Goal: Task Accomplishment & Management: Use online tool/utility

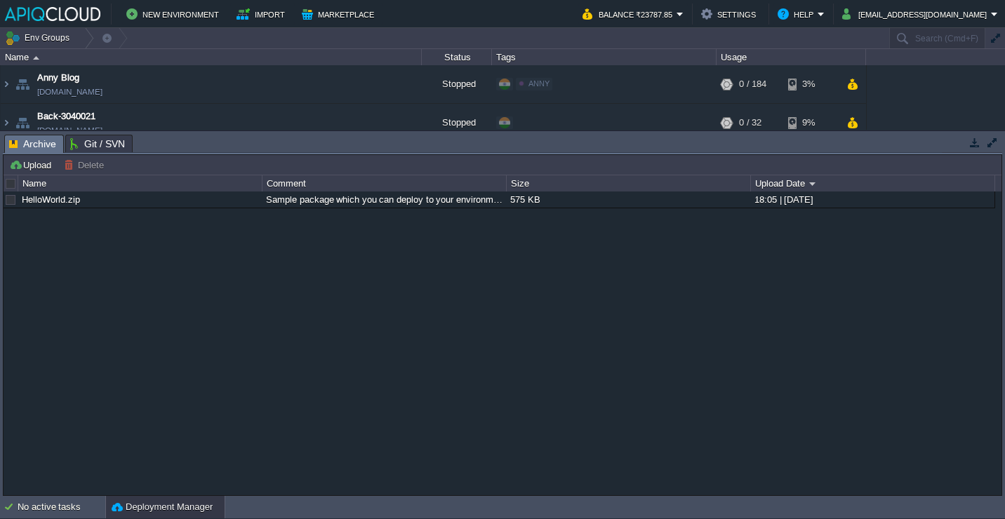
click at [972, 142] on button "button" at bounding box center [974, 142] width 13 height 13
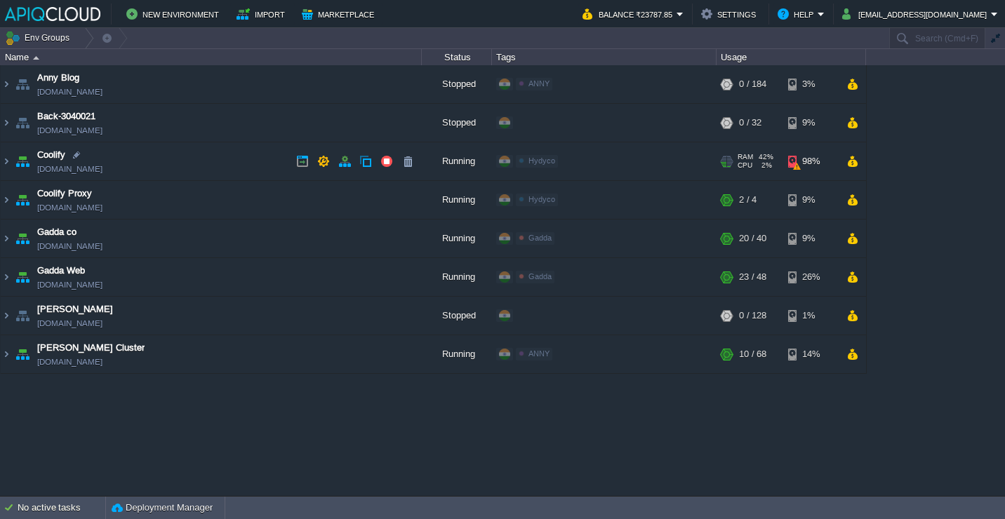
click at [220, 160] on td "Coolify [DOMAIN_NAME]" at bounding box center [211, 161] width 421 height 39
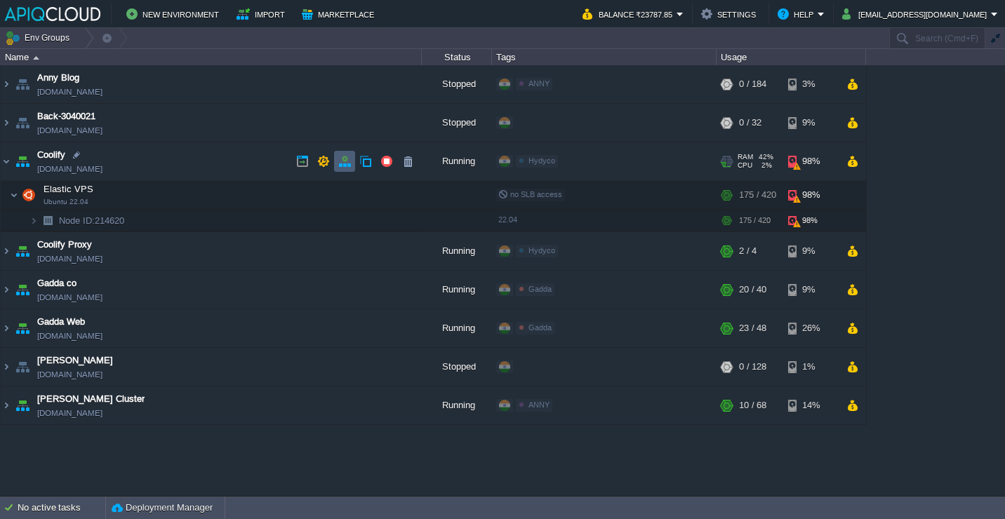
click at [340, 160] on button "button" at bounding box center [344, 161] width 13 height 13
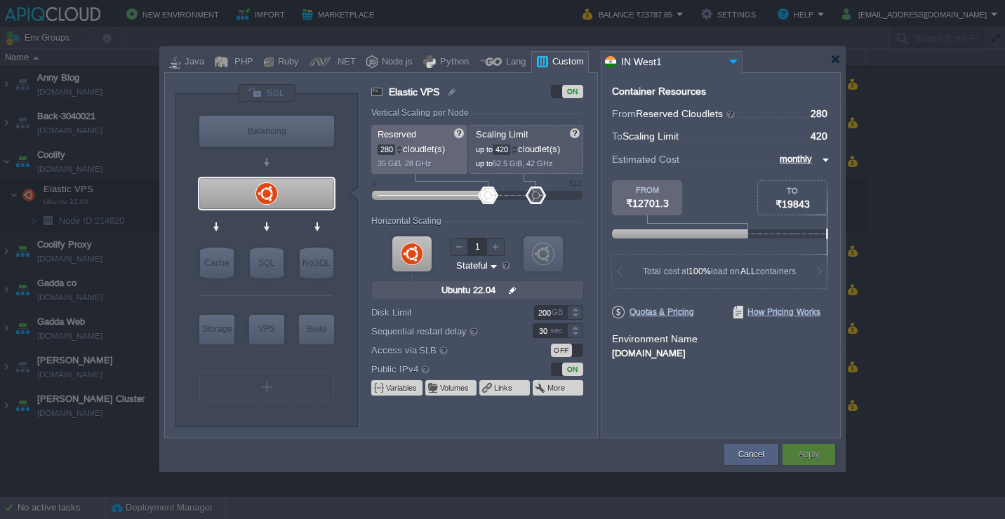
click at [544, 314] on input "200" at bounding box center [550, 312] width 33 height 15
type input "300"
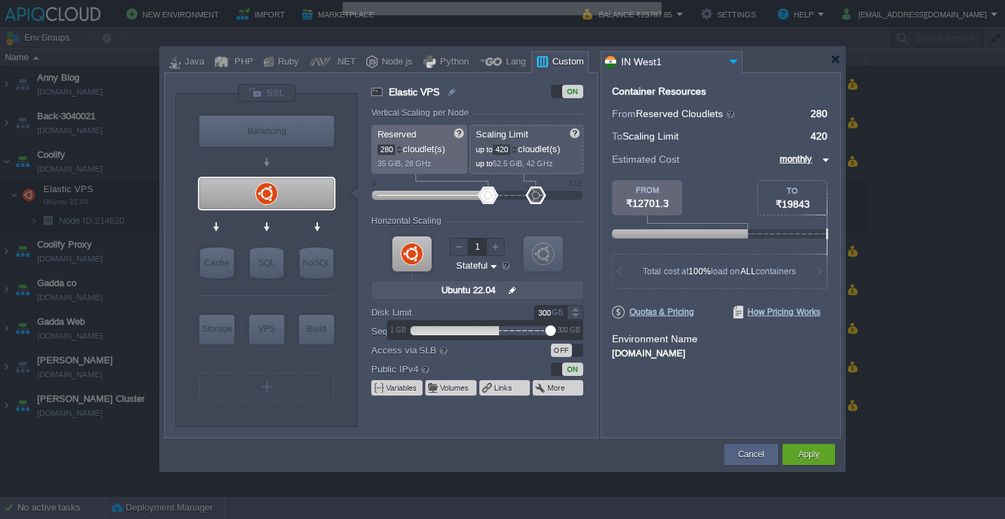
drag, startPoint x: 503, startPoint y: 330, endPoint x: 590, endPoint y: 330, distance: 87.0
click at [590, 330] on body "New Environment Import Marketplace Bonus ₹0.00 Upgrade Account Balance ₹23787.8…" at bounding box center [502, 259] width 1005 height 519
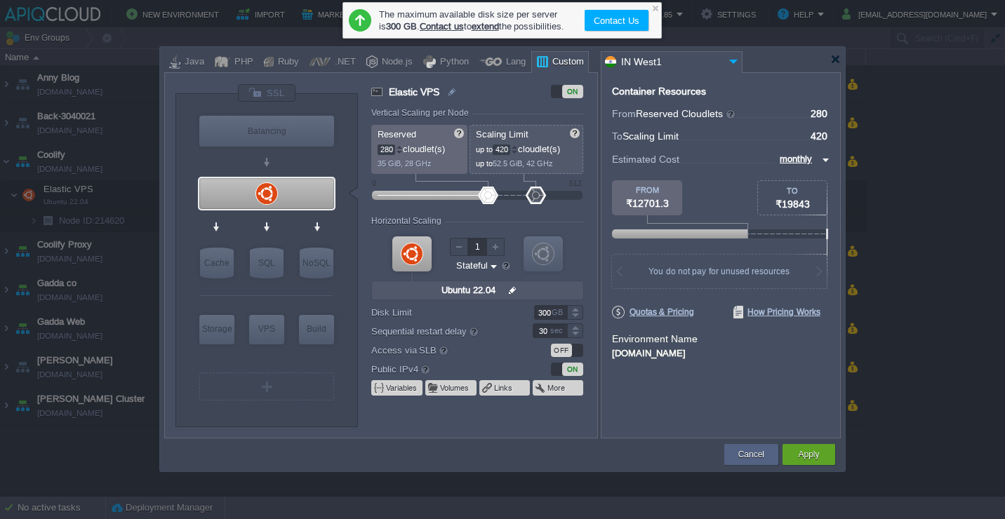
click at [631, 411] on div "Container Resources From Reserved Cloudlets ... = 280 not added To Scaling Limi…" at bounding box center [721, 255] width 240 height 366
click at [806, 456] on button "Apply" at bounding box center [808, 455] width 21 height 14
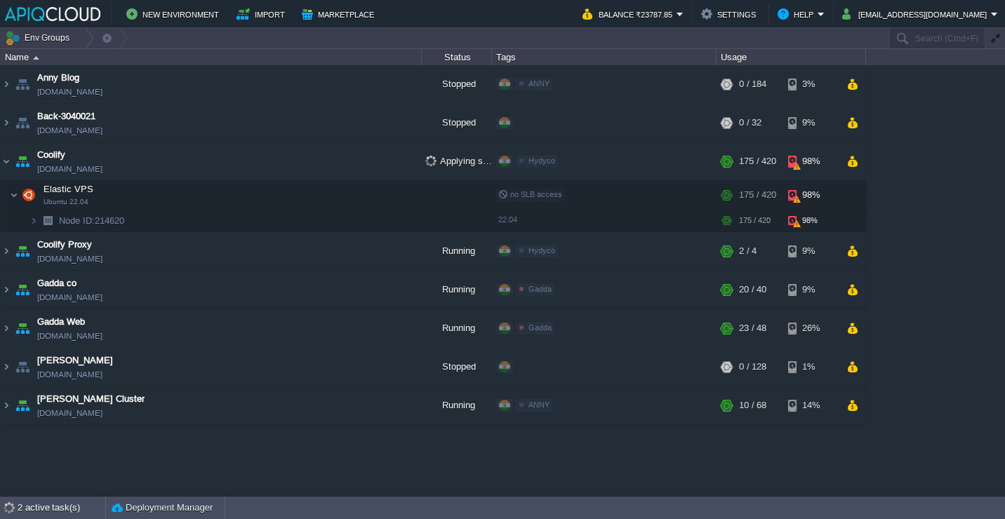
click at [461, 464] on div "[PERSON_NAME] Blog [DOMAIN_NAME] Stopped ANNY Edit RAM 0% CPU 0% 0 / 184 3% Bac…" at bounding box center [502, 280] width 1005 height 430
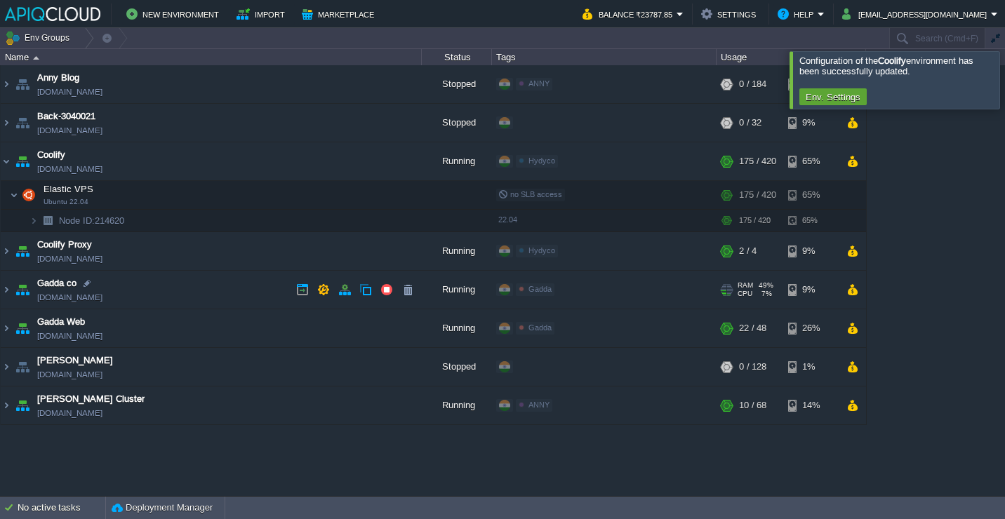
click at [235, 281] on td "Gadda co [DOMAIN_NAME]" at bounding box center [211, 290] width 421 height 39
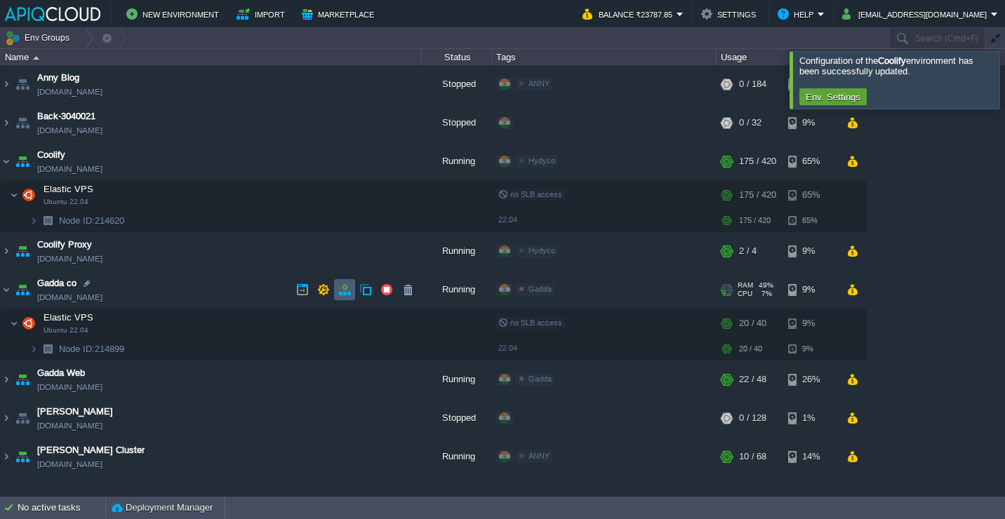
click at [348, 294] on button "button" at bounding box center [344, 289] width 13 height 13
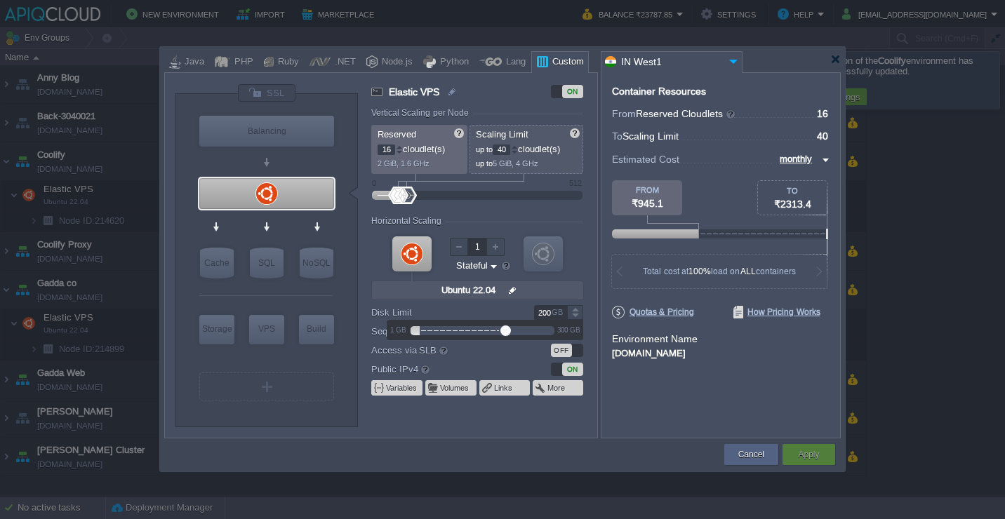
click at [544, 311] on input "200" at bounding box center [550, 312] width 33 height 15
click at [587, 264] on form "Vertical Scaling per Node Reserved 16 cloudlet(s) 2 GiB, 1.6 GHz Scaling Limit …" at bounding box center [483, 273] width 225 height 330
click at [831, 53] on div at bounding box center [502, 59] width 676 height 25
click at [831, 54] on div at bounding box center [835, 59] width 11 height 11
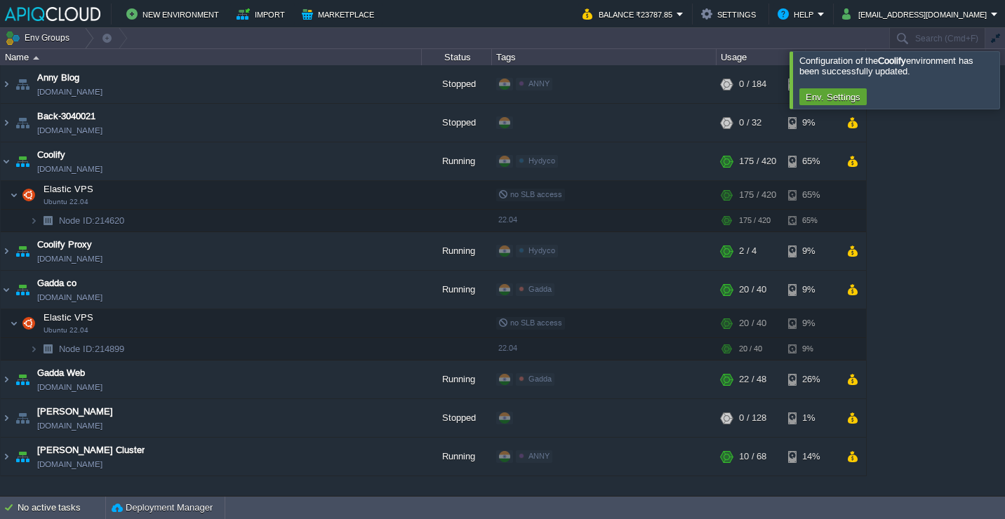
click at [1004, 75] on div at bounding box center [1021, 79] width 0 height 57
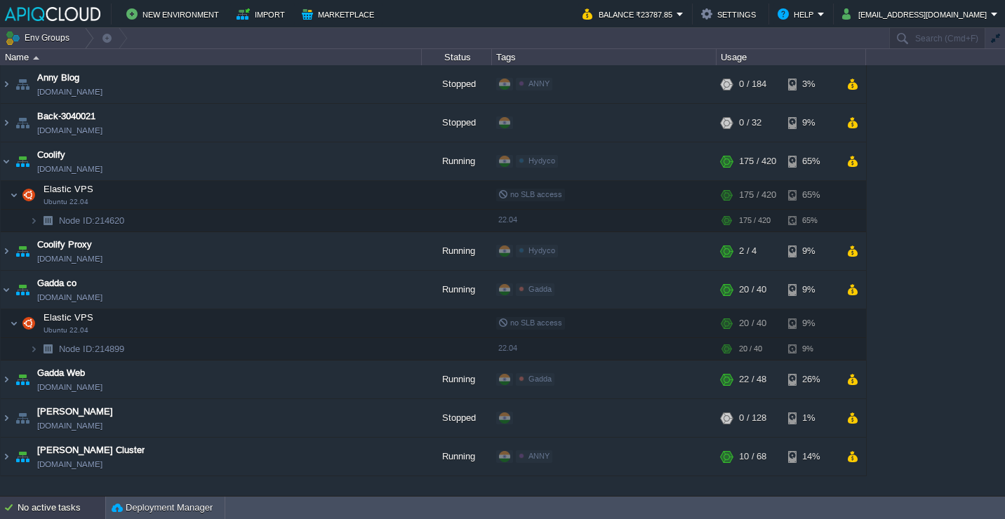
click at [67, 514] on div "No active tasks" at bounding box center [62, 508] width 88 height 22
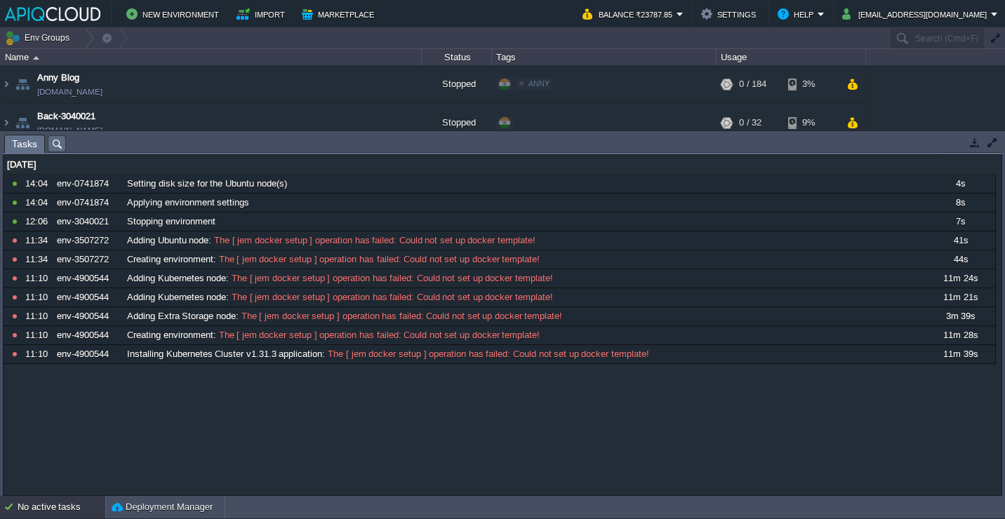
click at [975, 143] on button "button" at bounding box center [974, 142] width 13 height 13
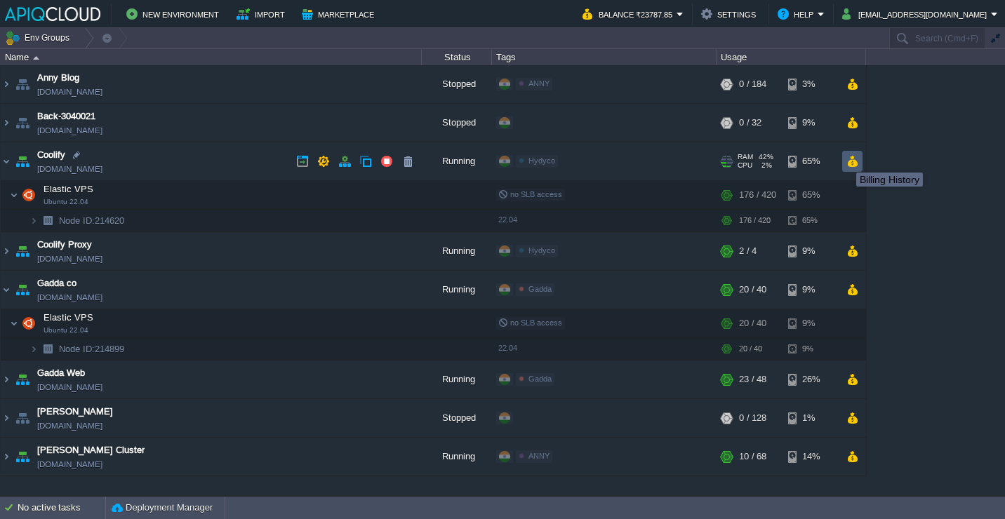
click at [853, 159] on button "button" at bounding box center [852, 161] width 12 height 13
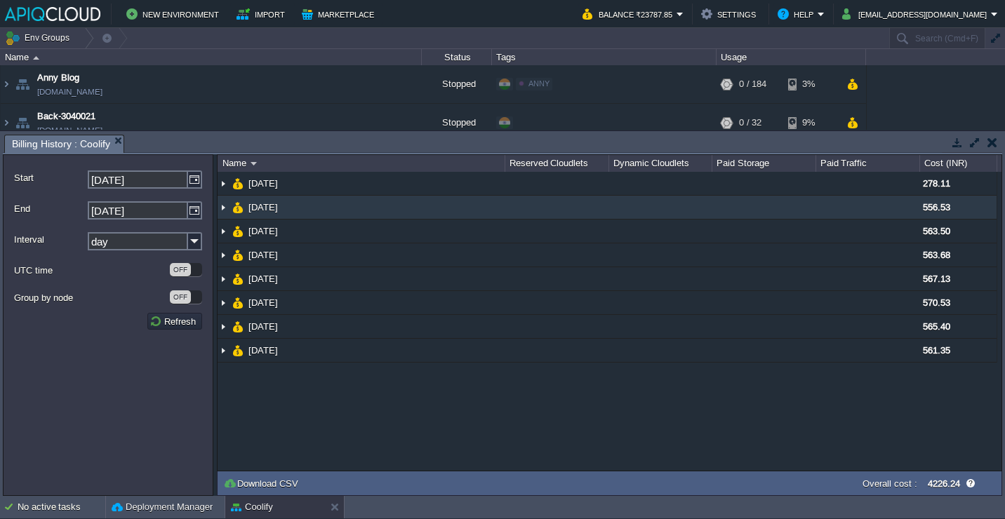
click at [352, 203] on td "[DATE]" at bounding box center [360, 208] width 287 height 24
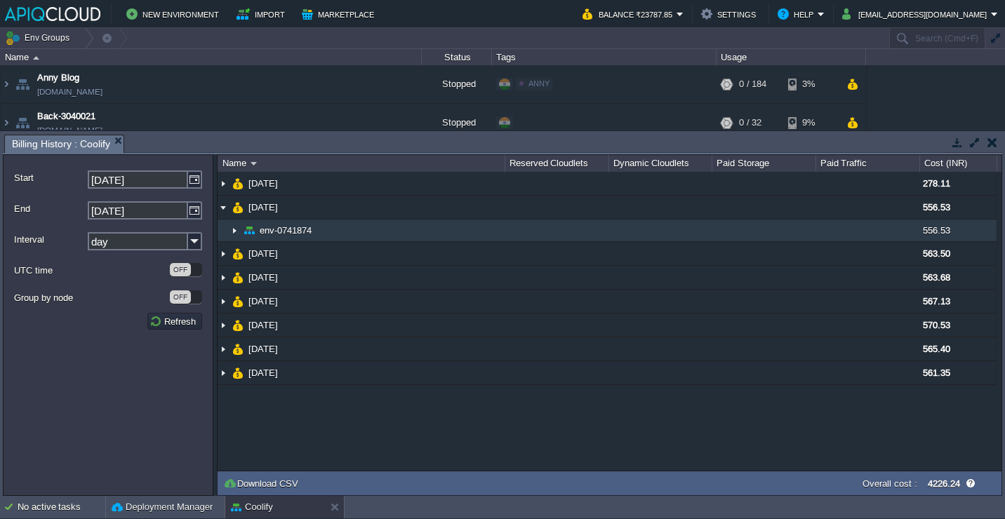
click at [324, 228] on td "env-0741874" at bounding box center [360, 231] width 287 height 22
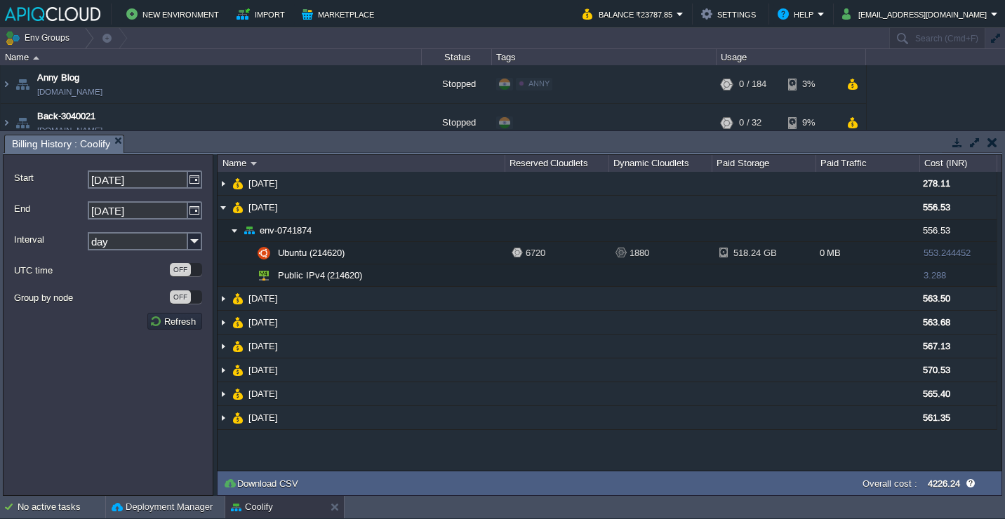
click at [990, 133] on div "Tasks Activity Log Archive Git / SVN Billing History : Coolify Upload Delete De…" at bounding box center [502, 313] width 1005 height 365
click at [995, 144] on button "button" at bounding box center [992, 142] width 10 height 13
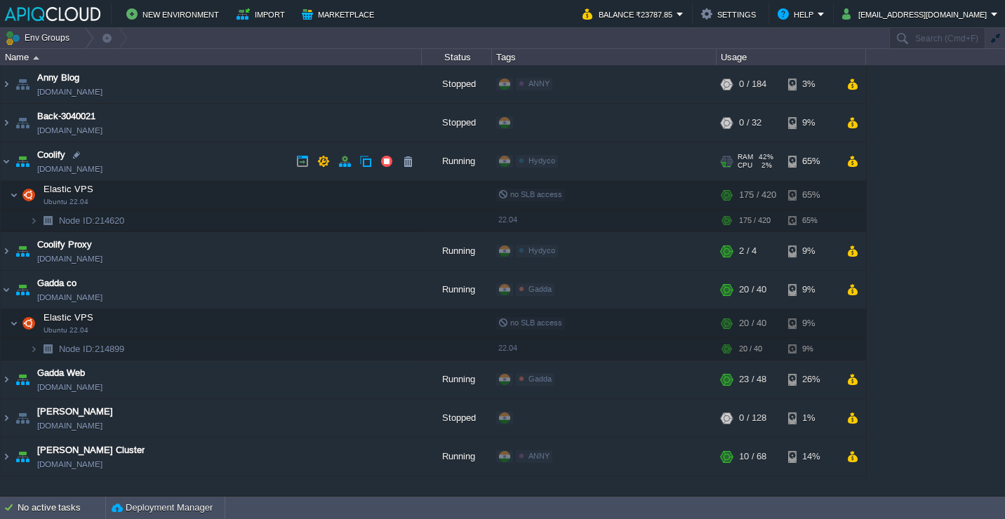
click at [208, 156] on td "Coolify [DOMAIN_NAME]" at bounding box center [211, 161] width 421 height 39
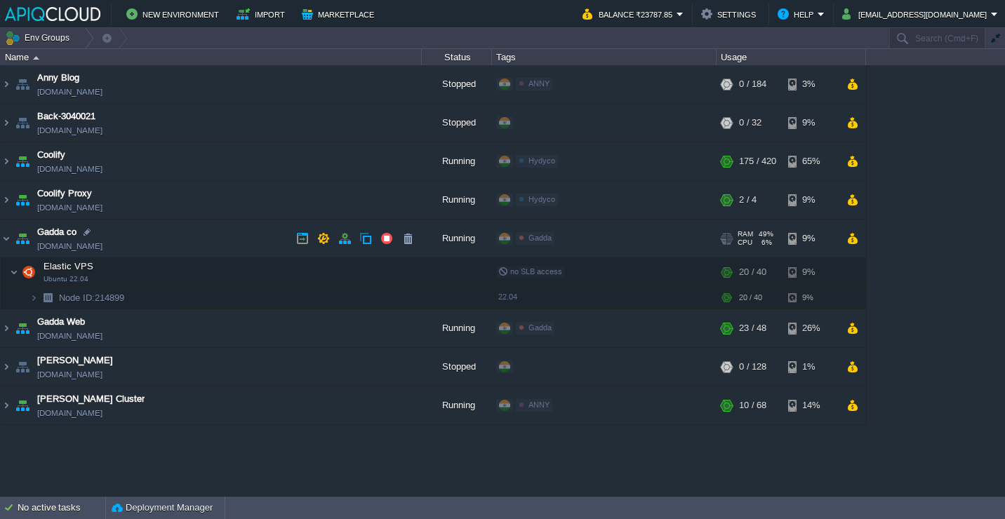
click at [208, 239] on td "Gadda co [DOMAIN_NAME]" at bounding box center [211, 239] width 421 height 39
